Goal: Task Accomplishment & Management: Complete application form

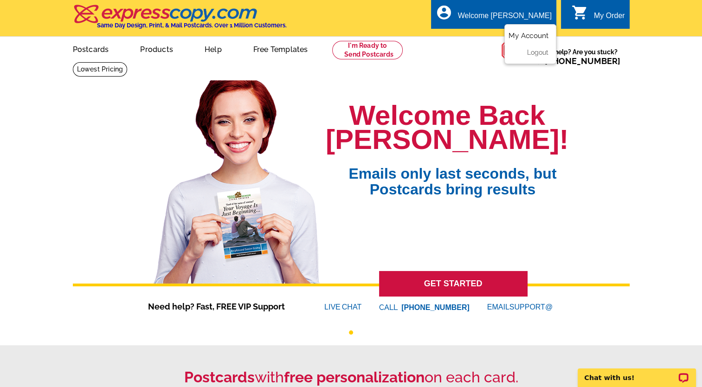
click at [532, 36] on link "My Account" at bounding box center [528, 36] width 40 height 8
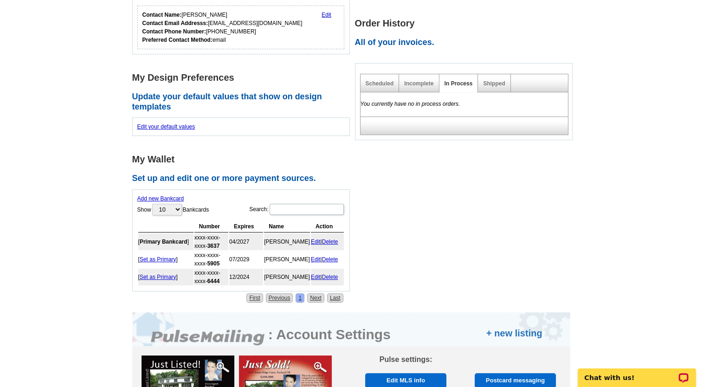
scroll to position [245, 0]
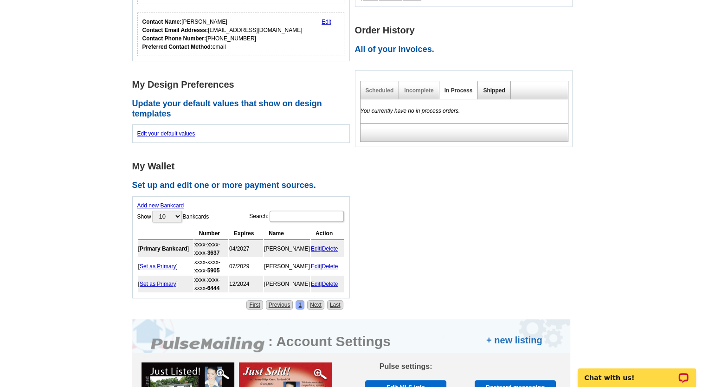
click at [488, 90] on link "Shipped" at bounding box center [494, 90] width 22 height 6
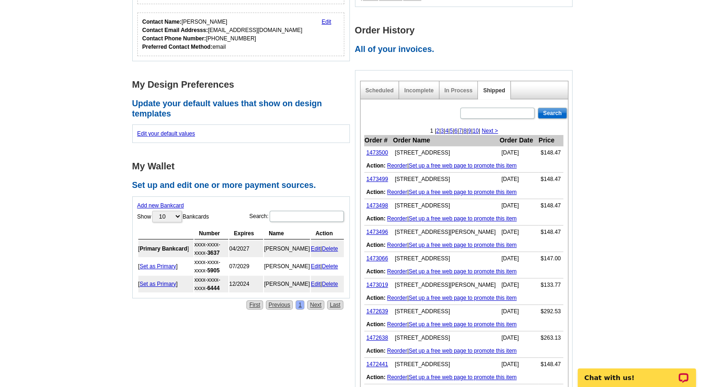
click at [514, 152] on td "Aug-20-2025" at bounding box center [518, 152] width 39 height 13
click at [460, 90] on link "In Process" at bounding box center [458, 90] width 28 height 6
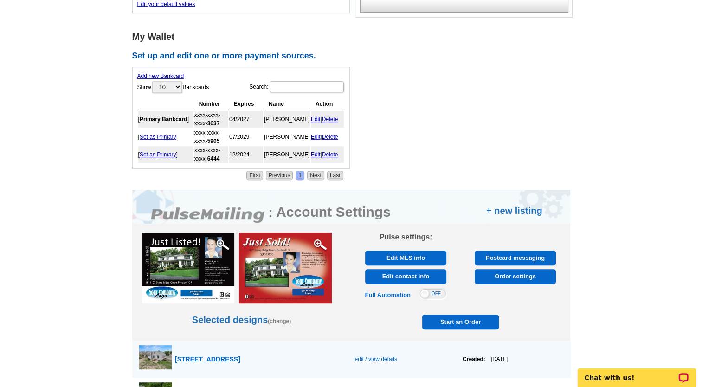
scroll to position [371, 0]
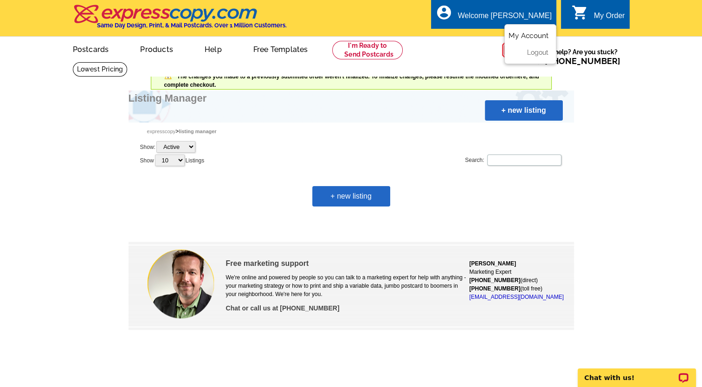
click at [534, 35] on link "My Account" at bounding box center [528, 36] width 40 height 8
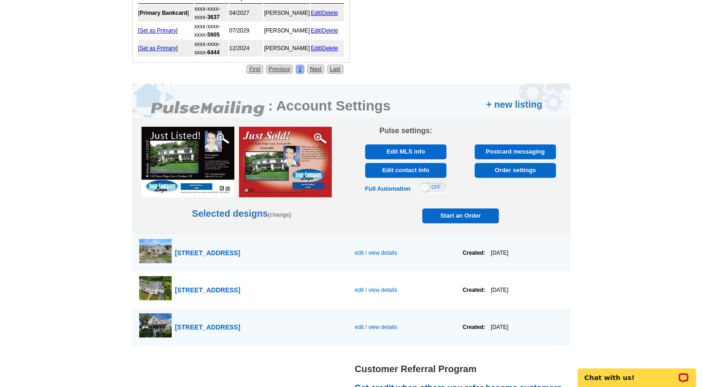
scroll to position [485, 0]
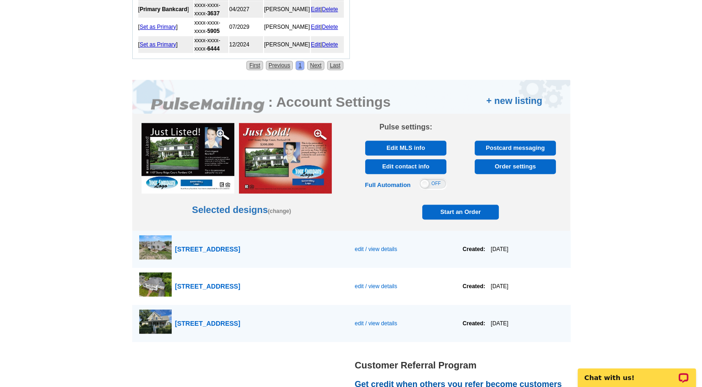
click at [457, 206] on span "Start an Order" at bounding box center [460, 212] width 72 height 15
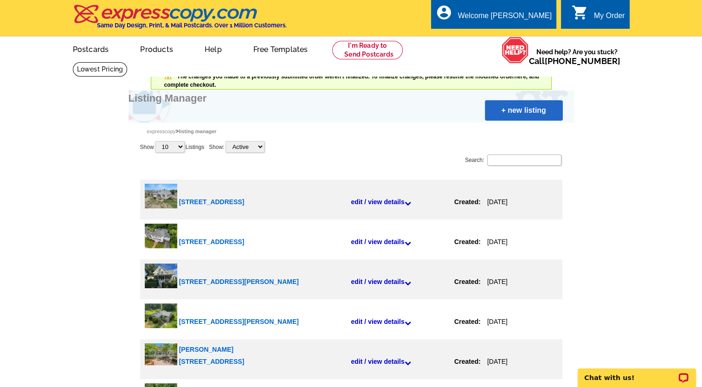
click at [527, 112] on link "+ new listing" at bounding box center [524, 110] width 78 height 20
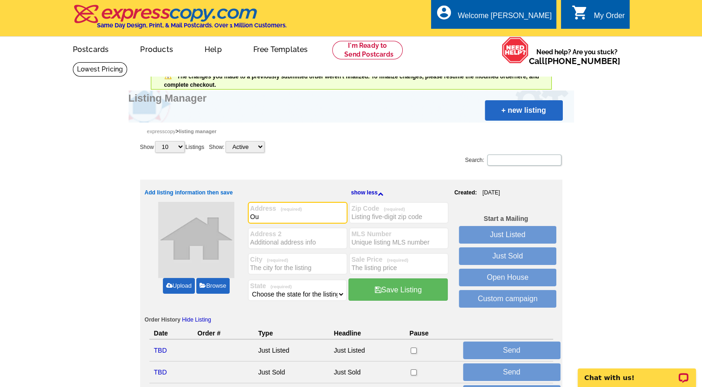
type input "O"
type input "Pine Street"
click at [288, 260] on span "(required)" at bounding box center [275, 259] width 26 height 5
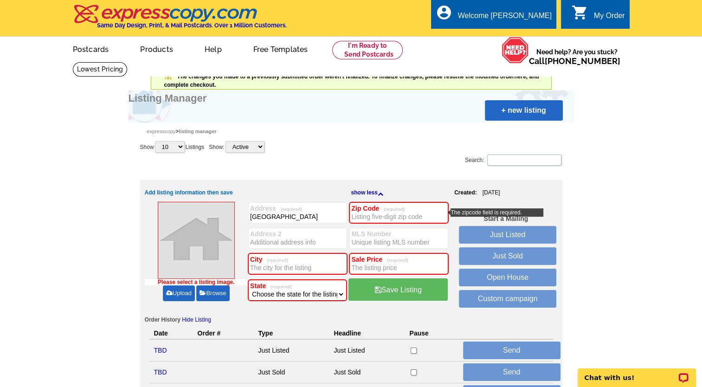
click at [291, 266] on input "City (required)" at bounding box center [297, 267] width 95 height 9
type input "Danvers"
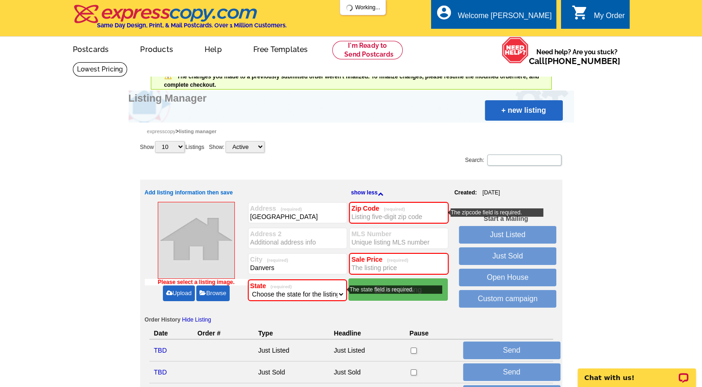
click at [261, 290] on select "Choose the state for the listing Alabama Alaska Arizona Arkansas California Col…" at bounding box center [297, 293] width 95 height 9
click at [340, 291] on select "Choose the state for the listing Alabama Alaska Arizona Arkansas California Col…" at bounding box center [297, 293] width 95 height 9
select select "22"
click at [250, 289] on select "Choose the state for the listing Alabama Alaska Arizona Arkansas California Col…" at bounding box center [297, 293] width 95 height 9
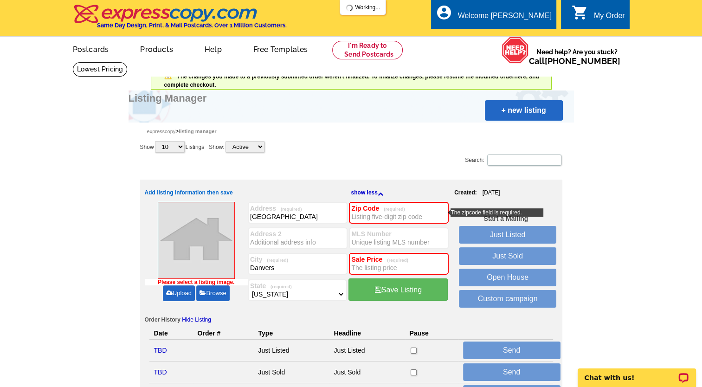
click at [415, 218] on input "Zip Code (required)" at bounding box center [398, 216] width 95 height 9
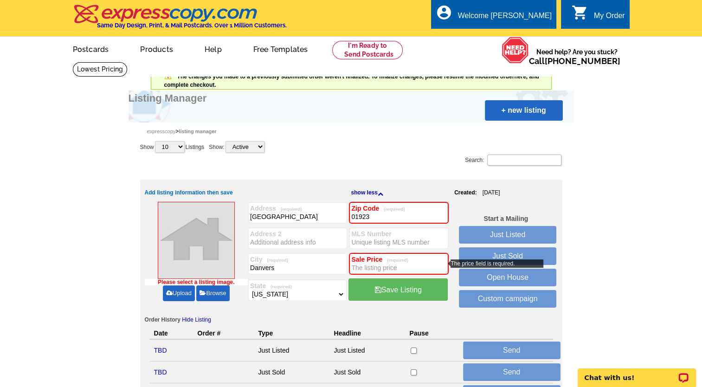
type input "01923"
click at [363, 264] on input "Sale Price (required)" at bounding box center [398, 267] width 95 height 9
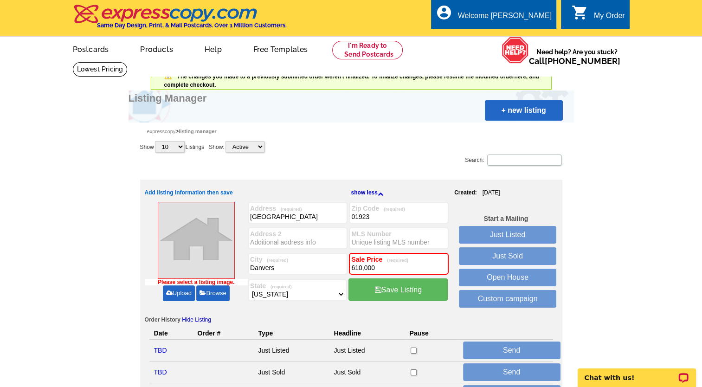
type input "610,000"
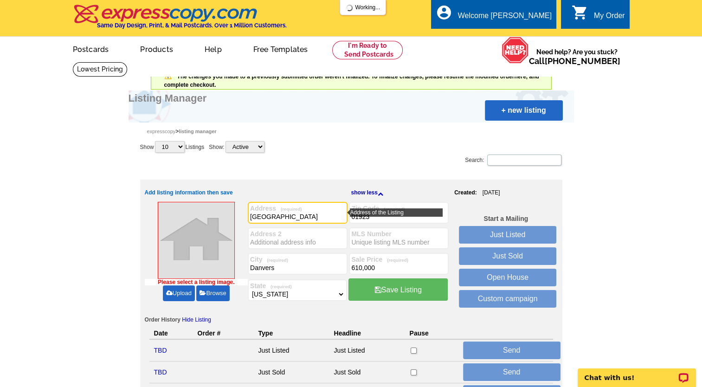
click at [250, 215] on input "Pine Street" at bounding box center [297, 216] width 95 height 9
type input "[STREET_ADDRESS]"
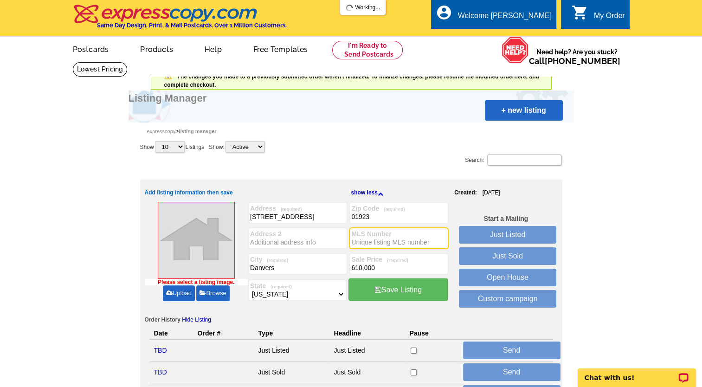
click at [364, 241] on input "MLS Number" at bounding box center [398, 241] width 95 height 9
paste input "73405339"
type input "73405339"
click at [183, 288] on link "Upload" at bounding box center [179, 293] width 32 height 16
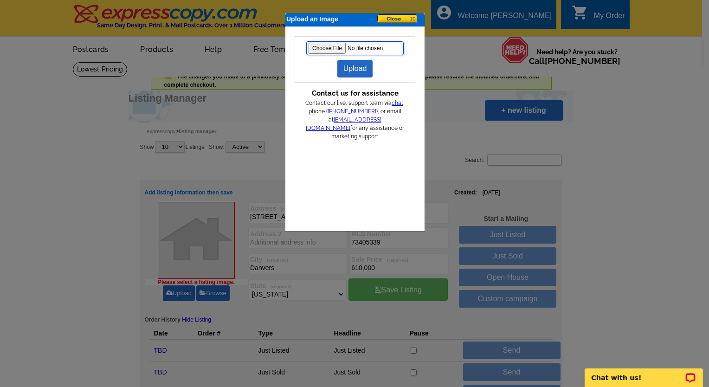
click at [329, 46] on input "file" at bounding box center [354, 48] width 97 height 14
type input "C:\fakepath\pineext.jpg"
click at [356, 69] on link "Upload" at bounding box center [355, 69] width 36 height 18
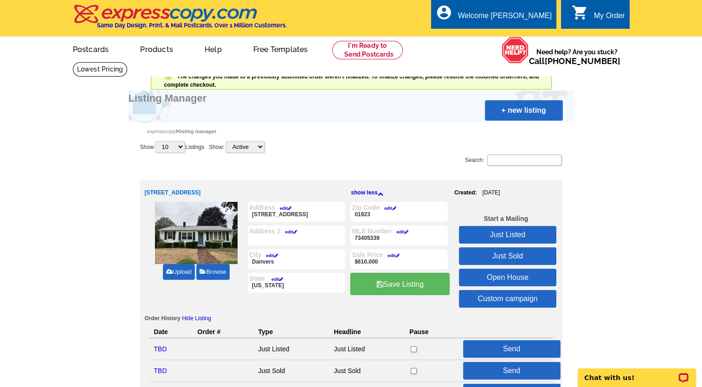
click at [510, 252] on link "Just Sold" at bounding box center [507, 256] width 97 height 18
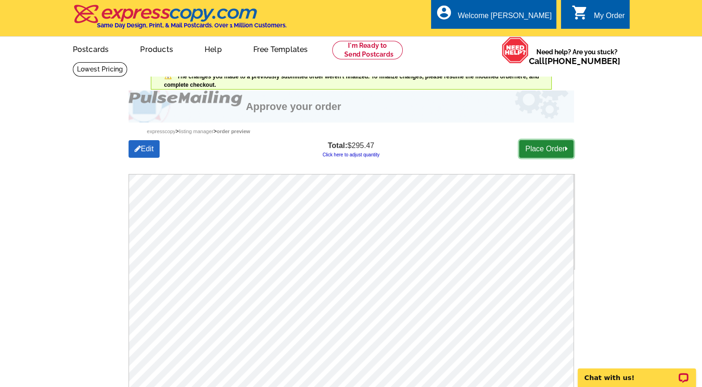
click at [560, 148] on link "Place Order" at bounding box center [546, 149] width 54 height 18
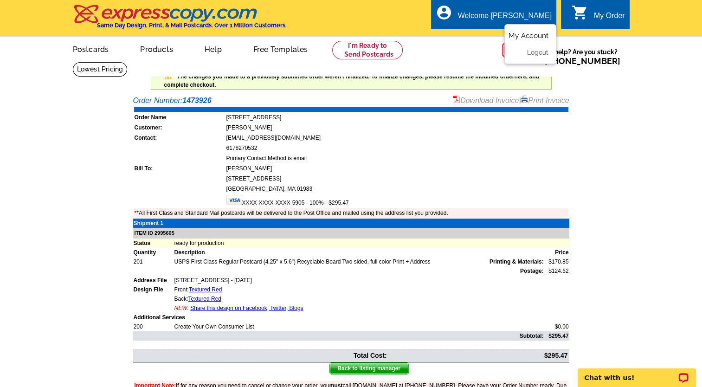
click at [525, 36] on link "My Account" at bounding box center [528, 36] width 40 height 8
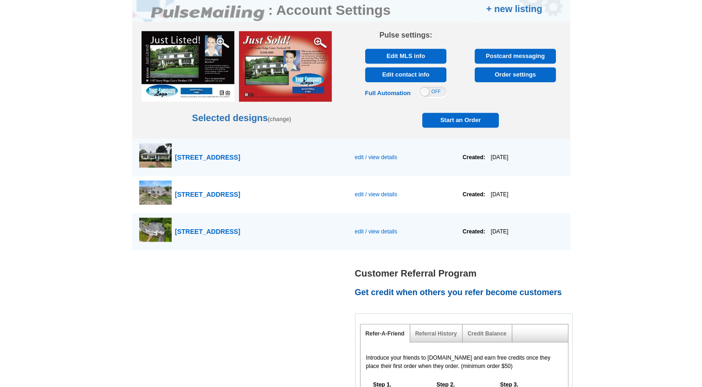
scroll to position [578, 0]
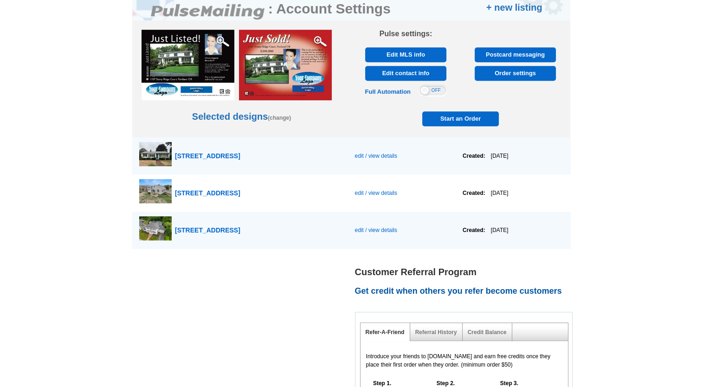
click at [461, 115] on span "Start an Order" at bounding box center [460, 118] width 72 height 15
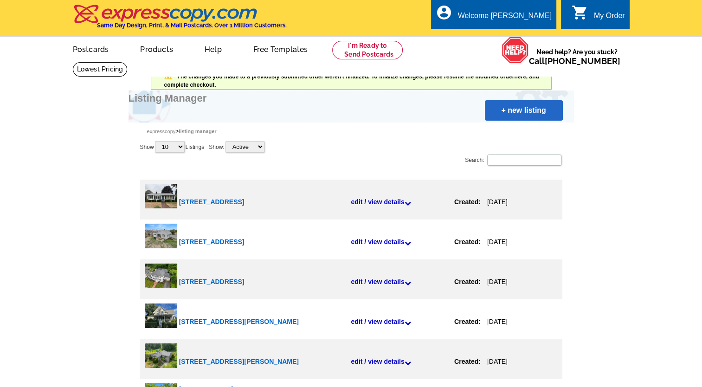
click at [513, 114] on link "+ new listing" at bounding box center [524, 110] width 78 height 20
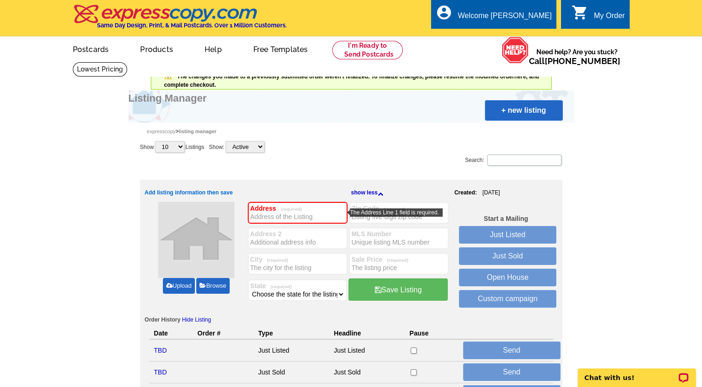
click at [271, 216] on input "Address (required)" at bounding box center [297, 216] width 95 height 9
type input "[STREET_ADDRESS]"
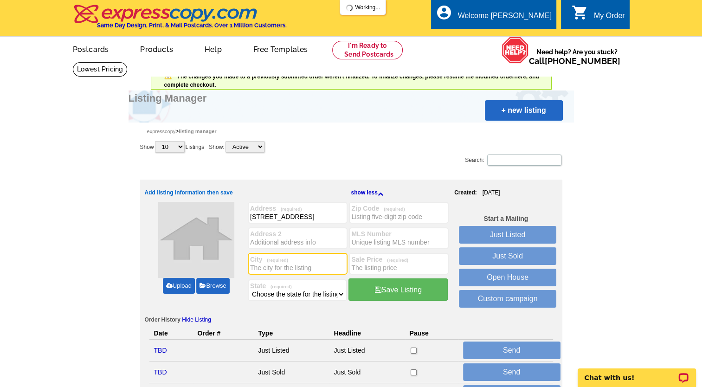
click at [258, 266] on input "City (required)" at bounding box center [297, 267] width 95 height 9
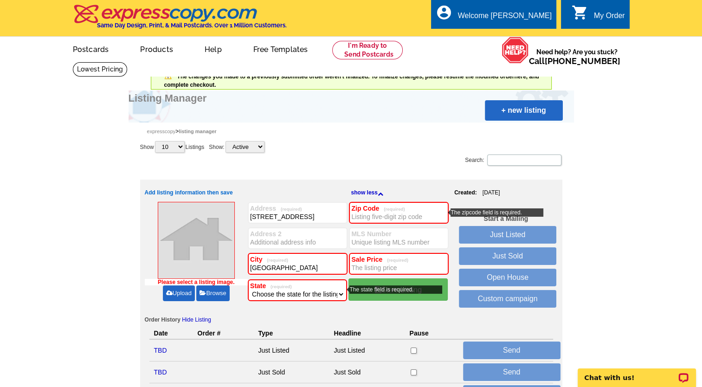
type input "[GEOGRAPHIC_DATA]"
click at [340, 295] on select "Choose the state for the listing [US_STATE] [US_STATE] [US_STATE] [US_STATE] [U…" at bounding box center [297, 293] width 95 height 9
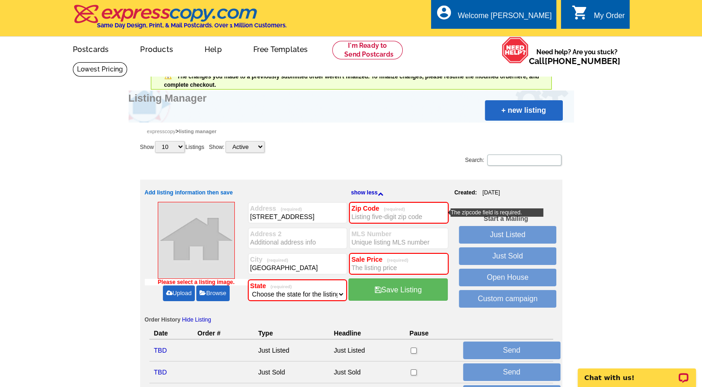
select select "22"
click at [250, 289] on select "Choose the state for the listing [US_STATE] [US_STATE] [US_STATE] [US_STATE] [U…" at bounding box center [297, 293] width 95 height 9
click at [366, 216] on input "Zip Code (required)" at bounding box center [398, 216] width 95 height 9
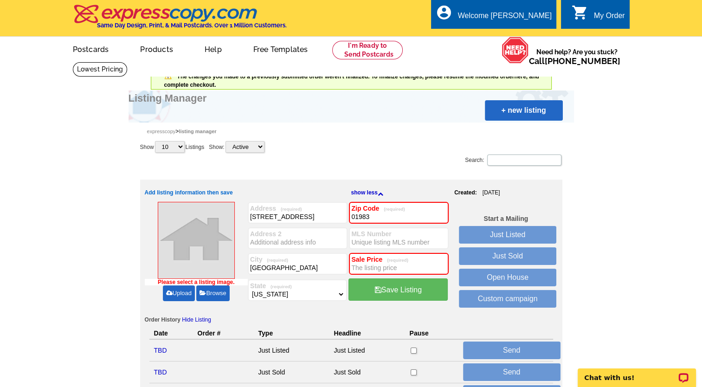
type input "01983"
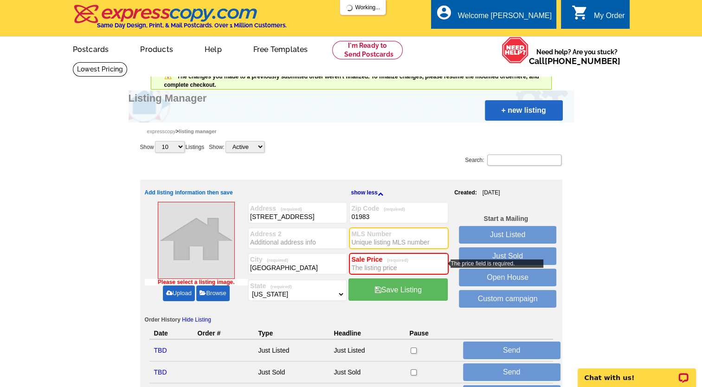
click at [364, 240] on input "MLS Number" at bounding box center [398, 241] width 95 height 9
paste input "73404833"
type input "73404833"
click at [364, 270] on input "Sale Price (required)" at bounding box center [398, 267] width 95 height 9
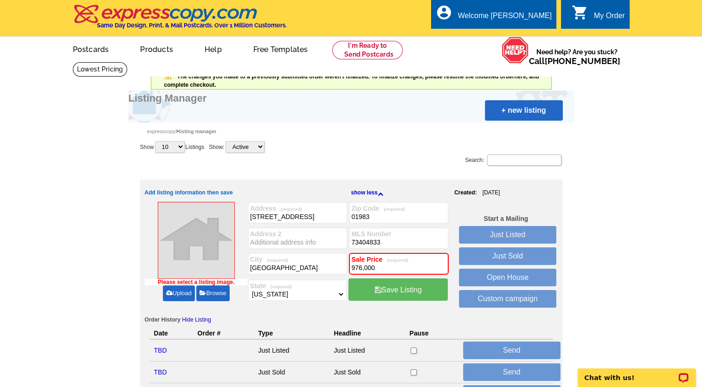
type input "976,000"
click at [187, 289] on link "Upload" at bounding box center [179, 293] width 32 height 16
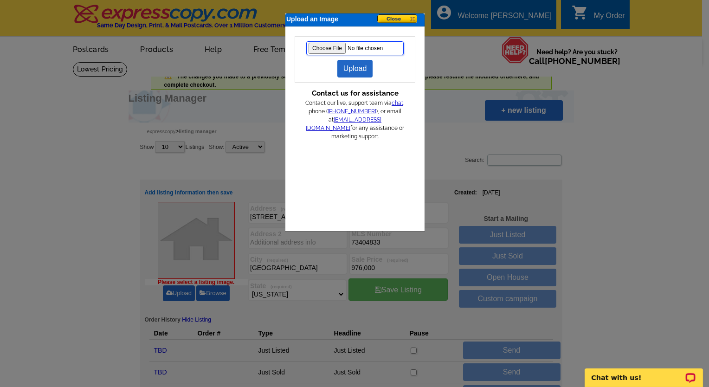
click at [324, 48] on input "file" at bounding box center [354, 48] width 97 height 14
click at [332, 47] on input "file" at bounding box center [354, 48] width 97 height 14
type input "C:\fakepath\pheasant13prettyext.jpg"
click at [356, 67] on link "Upload" at bounding box center [355, 69] width 36 height 18
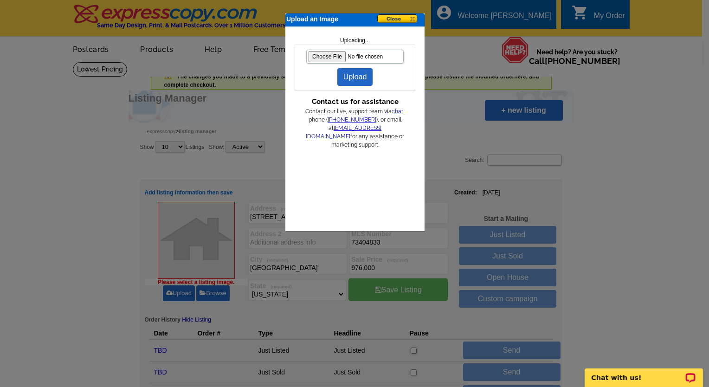
click at [392, 19] on button at bounding box center [400, 19] width 46 height 10
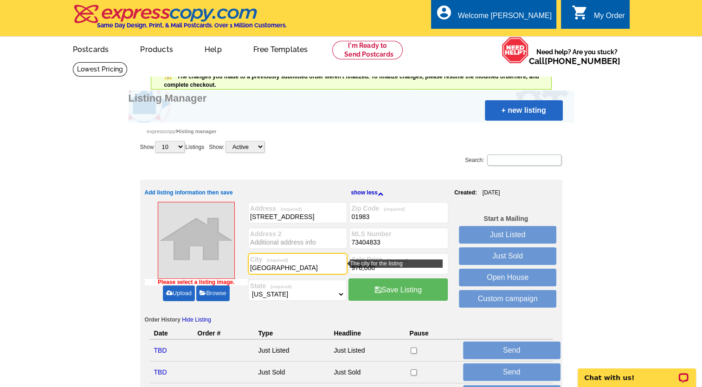
click at [269, 270] on input "[GEOGRAPHIC_DATA]" at bounding box center [297, 267] width 95 height 9
type input "[GEOGRAPHIC_DATA]"
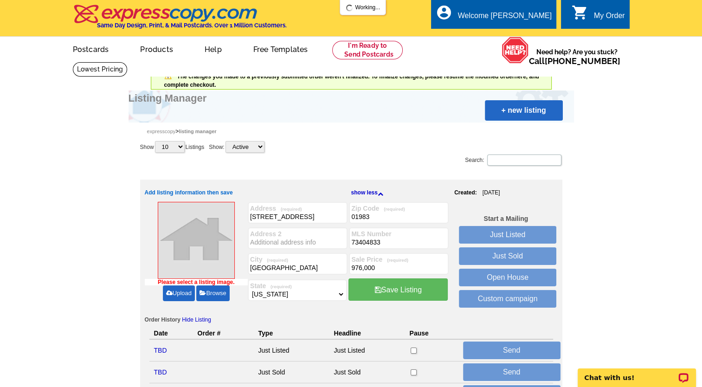
click at [178, 289] on link "Upload" at bounding box center [179, 293] width 32 height 16
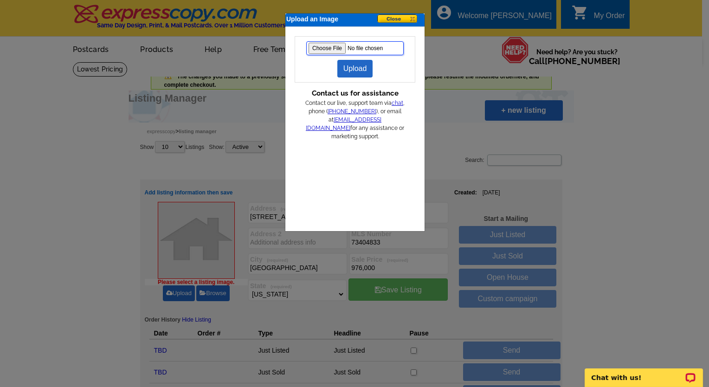
click at [315, 45] on input "file" at bounding box center [354, 48] width 97 height 14
type input "C:\fakepath\pheasant13prettyext.jpg"
click at [351, 67] on link "Upload" at bounding box center [355, 69] width 36 height 18
